Goal: Information Seeking & Learning: Learn about a topic

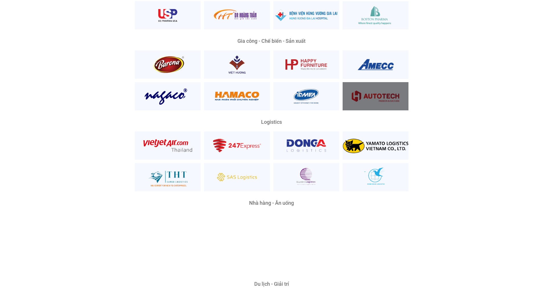
scroll to position [1328, 0]
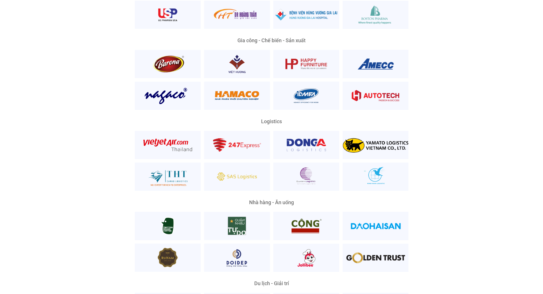
click at [63, 170] on div "Nền Tảng Quản Trị Phổ Biến Nhất Phù Hợp Mọi Quy Mô Và Lĩnh Vực Ông [PERSON_NAME…" at bounding box center [271, 52] width 534 height 659
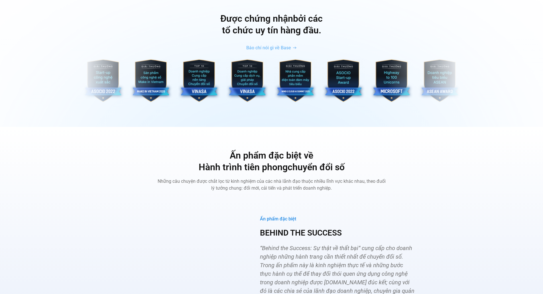
scroll to position [2068, 0]
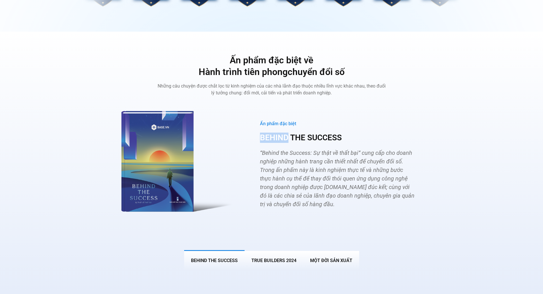
drag, startPoint x: 287, startPoint y: 126, endPoint x: 259, endPoint y: 125, distance: 27.7
click at [259, 125] on div "Ấn phẩm đặc biệt BEHIND THE SUCCESS “Behind the Success: Sự thật về thất bại“ c…" at bounding box center [337, 164] width 188 height 125
click at [273, 137] on img at bounding box center [274, 137] width 7 height 7
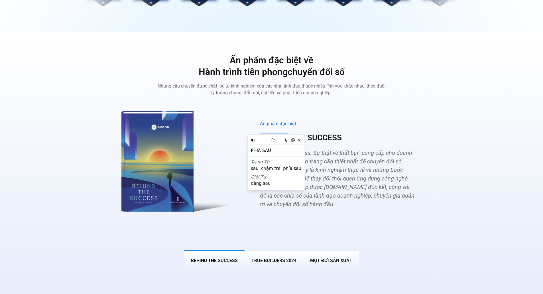
click at [275, 133] on h3 "BEHIND THE SUCCESS" at bounding box center [337, 138] width 155 height 10
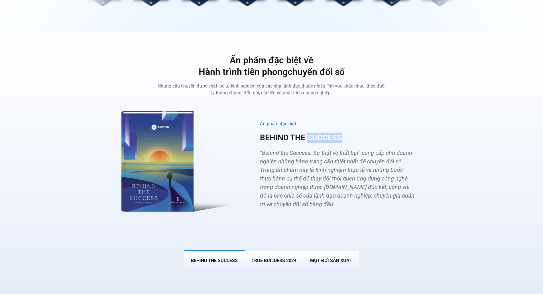
drag, startPoint x: 308, startPoint y: 128, endPoint x: 352, endPoint y: 127, distance: 44.2
click at [352, 133] on h3 "BEHIND THE SUCCESS" at bounding box center [337, 138] width 155 height 10
click at [310, 137] on img at bounding box center [310, 137] width 7 height 7
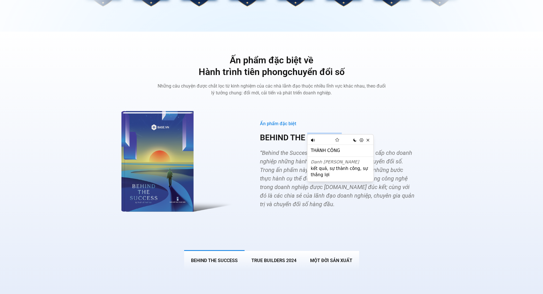
click at [208, 159] on img "Các tab. Mở mục bằng phím Enter hoặc Space, đóng bằng phím Esc và di chuyển bằn…" at bounding box center [174, 159] width 125 height 115
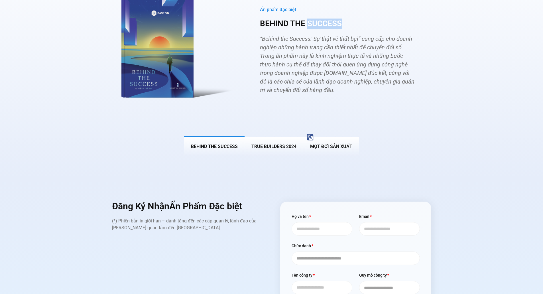
scroll to position [2257, 0]
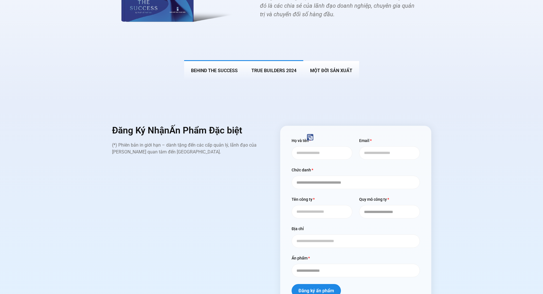
click at [261, 68] on span "True Builders 2024" at bounding box center [273, 70] width 45 height 5
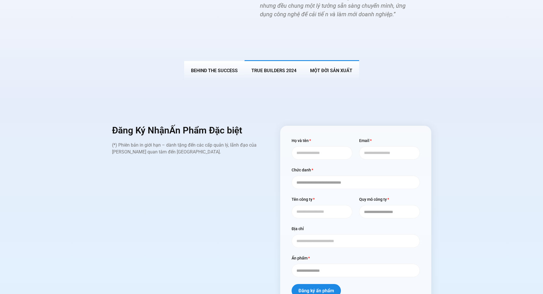
click at [317, 68] on span "MỘT ĐỜI SẢN XUẤT" at bounding box center [331, 70] width 42 height 5
click at [277, 68] on span "True Builders 2024" at bounding box center [273, 70] width 45 height 5
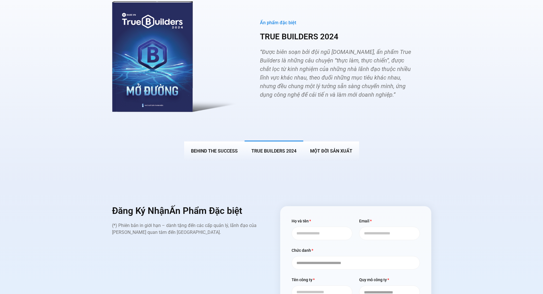
scroll to position [2059, 0]
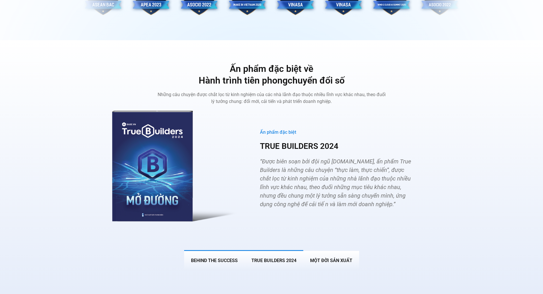
click at [205, 250] on button "BEHIND THE SUCCESS" at bounding box center [214, 260] width 60 height 20
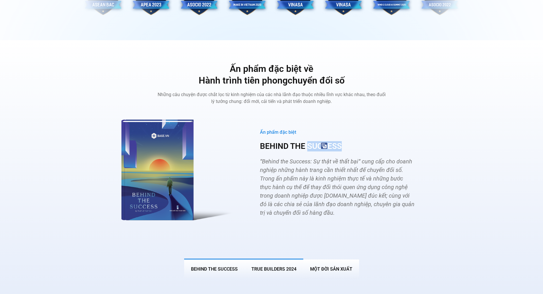
click at [271, 264] on button "True Builders 2024" at bounding box center [274, 269] width 59 height 20
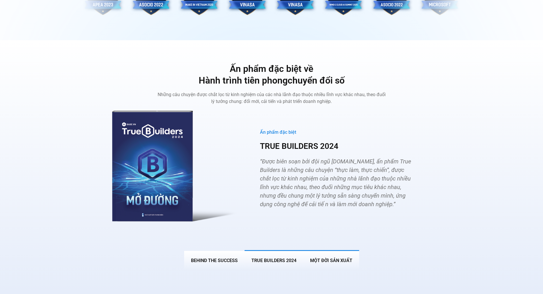
click at [317, 258] on span "MỘT ĐỜI SẢN XUẤT" at bounding box center [331, 260] width 42 height 5
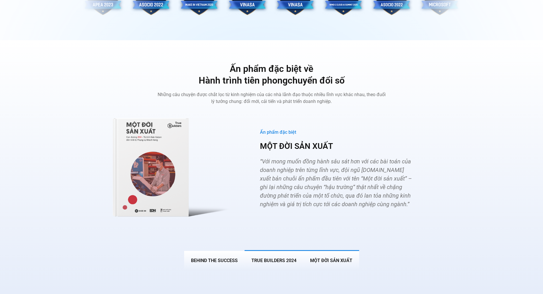
click at [274, 258] on span "True Builders 2024" at bounding box center [273, 260] width 45 height 5
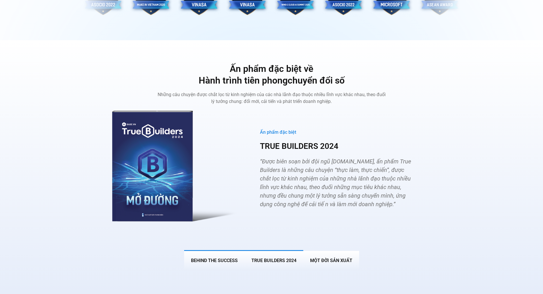
click at [221, 258] on span "BEHIND THE SUCCESS" at bounding box center [214, 260] width 47 height 5
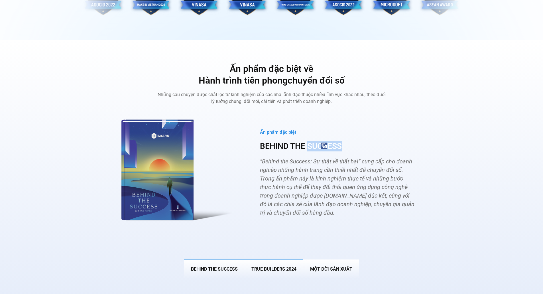
click at [264, 266] on span "True Builders 2024" at bounding box center [273, 268] width 45 height 5
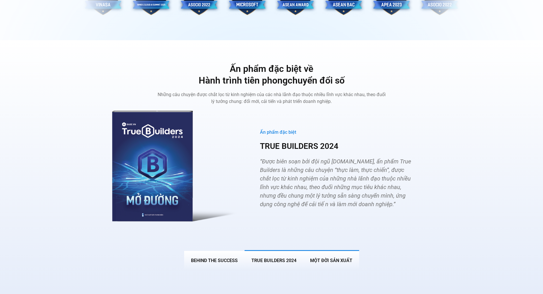
click at [321, 258] on span "MỘT ĐỜI SẢN XUẤT" at bounding box center [331, 260] width 42 height 5
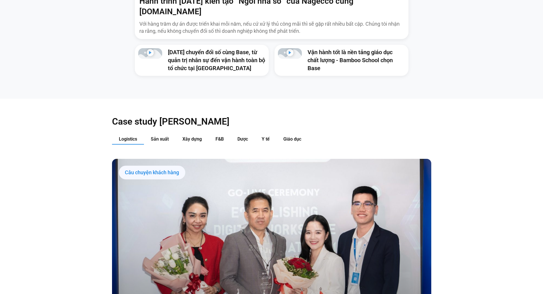
scroll to position [570, 0]
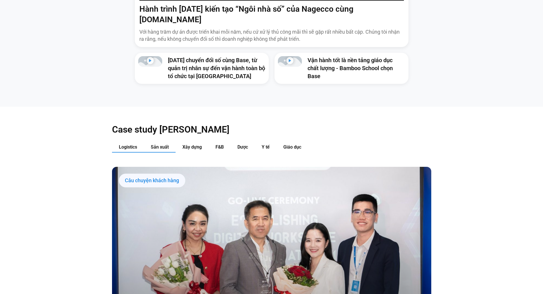
click at [163, 144] on span "Sản xuất" at bounding box center [160, 146] width 18 height 5
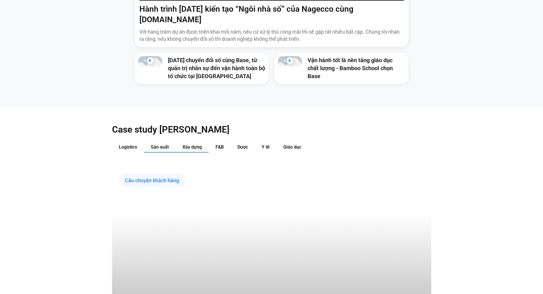
click at [195, 142] on button "Xây dựng" at bounding box center [192, 147] width 33 height 11
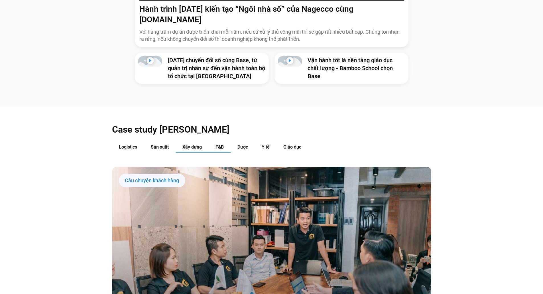
click at [219, 142] on button "F&B" at bounding box center [220, 147] width 22 height 11
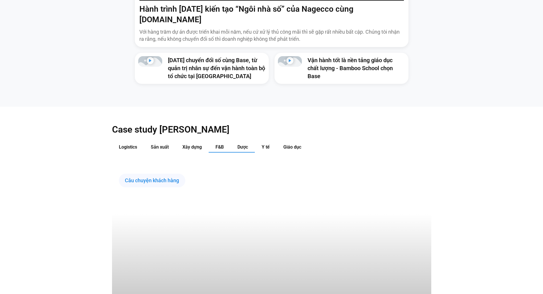
click at [246, 144] on span "Dược" at bounding box center [242, 146] width 11 height 5
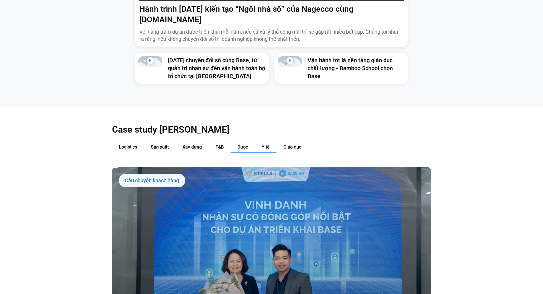
click at [265, 144] on span "Y tế" at bounding box center [266, 146] width 8 height 5
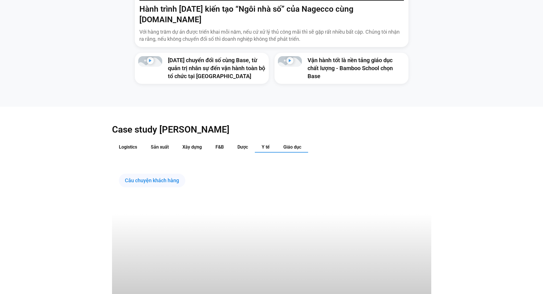
click at [288, 144] on span "Giáo dục" at bounding box center [292, 146] width 18 height 5
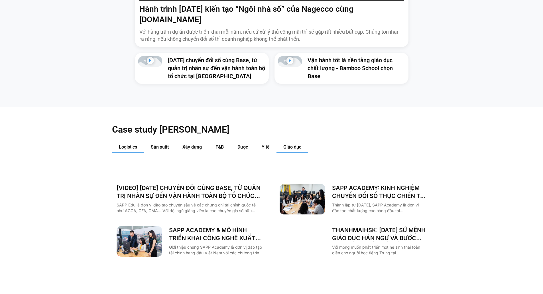
click at [120, 144] on span "Logistics" at bounding box center [128, 146] width 18 height 5
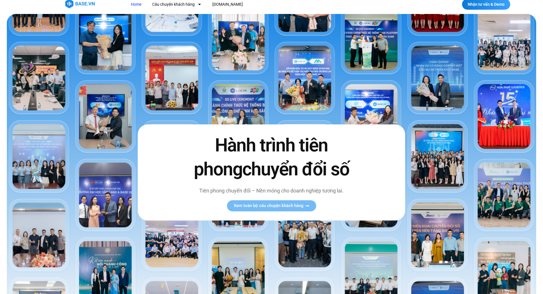
scroll to position [0, 0]
